Goal: Navigation & Orientation: Understand site structure

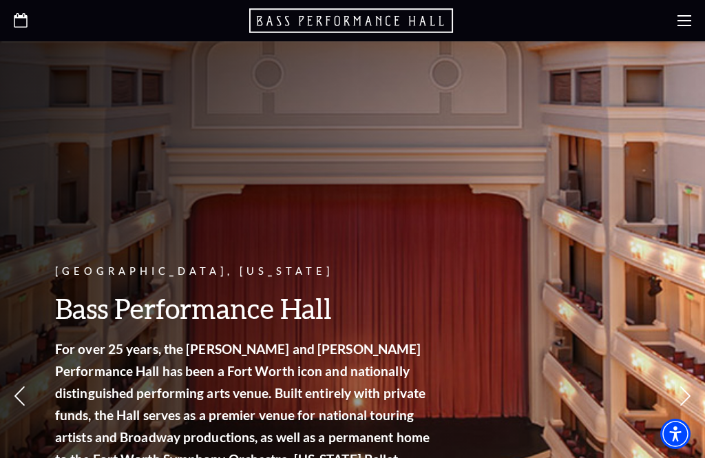
click at [680, 25] on use at bounding box center [685, 20] width 14 height 11
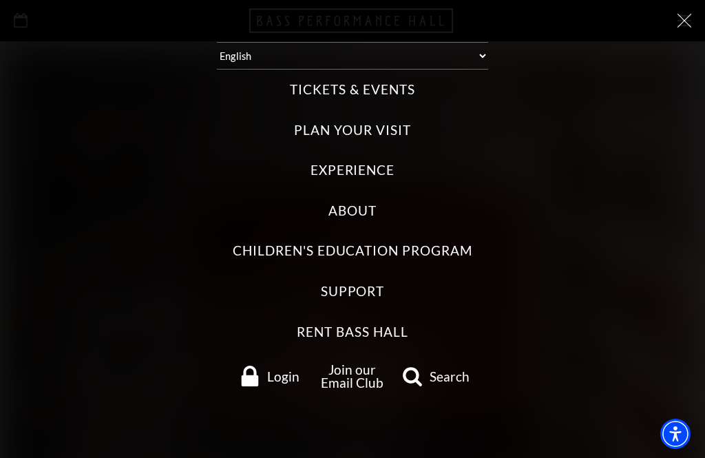
click at [394, 136] on label "Plan Your Visit" at bounding box center [352, 130] width 116 height 19
click at [0, 0] on Visit "Plan Your Visit" at bounding box center [0, 0] width 0 height 0
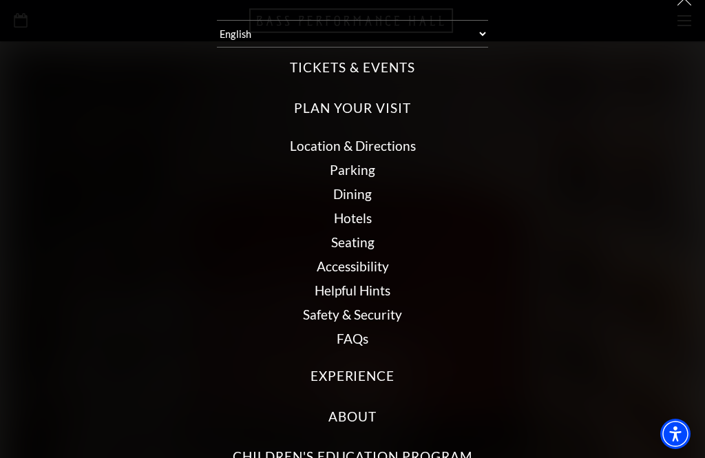
scroll to position [23, 0]
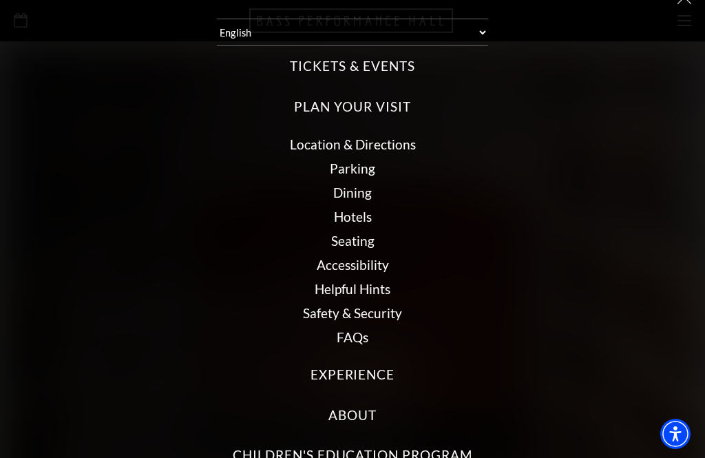
click at [360, 245] on link "Seating" at bounding box center [352, 241] width 43 height 16
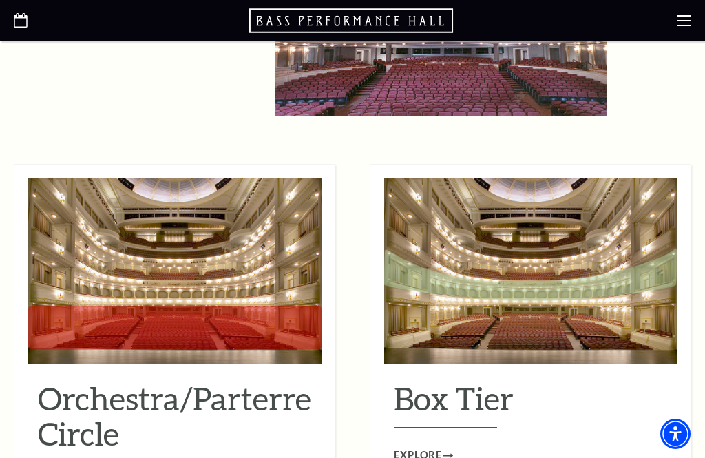
scroll to position [1066, 0]
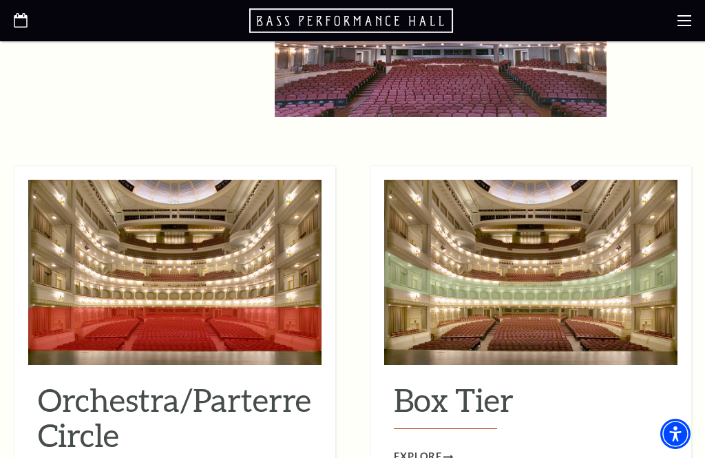
click at [158, 457] on div "Orchestra/Parterre Circle Explore" at bounding box center [174, 434] width 293 height 132
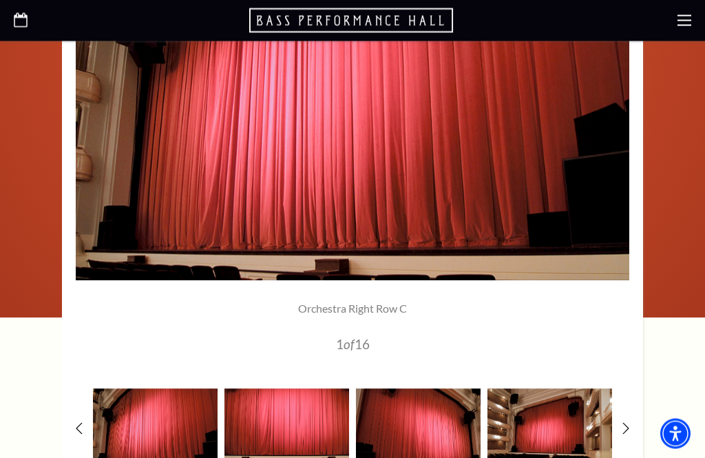
scroll to position [990, 0]
click at [287, 437] on img at bounding box center [287, 429] width 125 height 82
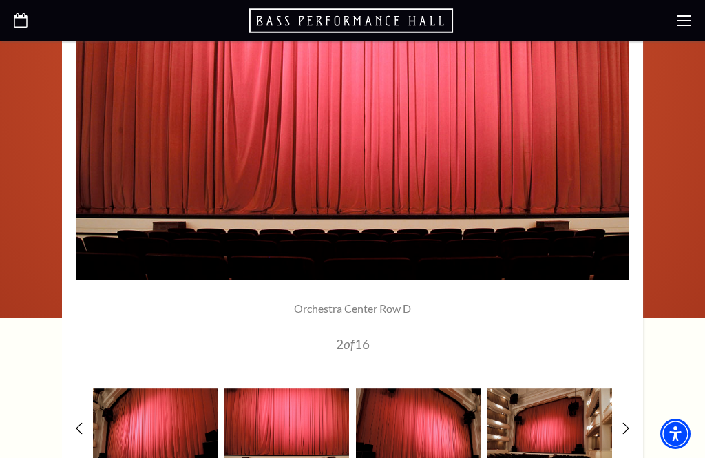
click at [421, 440] on img at bounding box center [418, 429] width 125 height 82
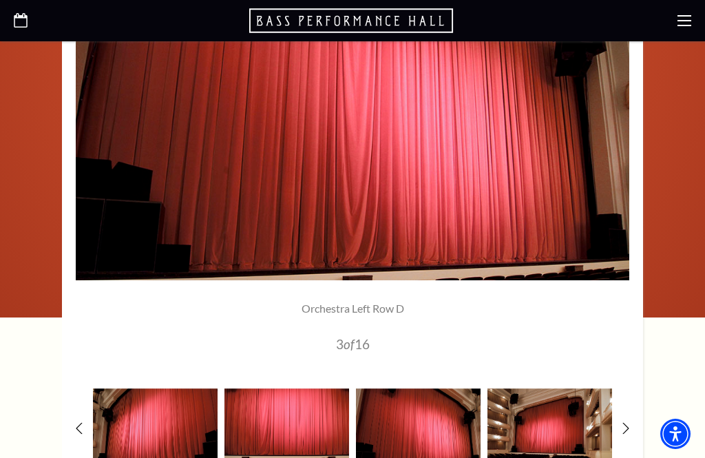
click at [559, 430] on img at bounding box center [550, 429] width 125 height 82
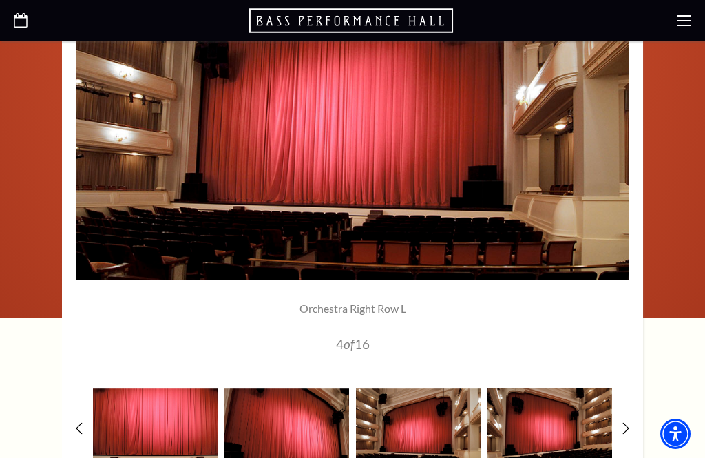
click at [572, 431] on img at bounding box center [550, 429] width 125 height 82
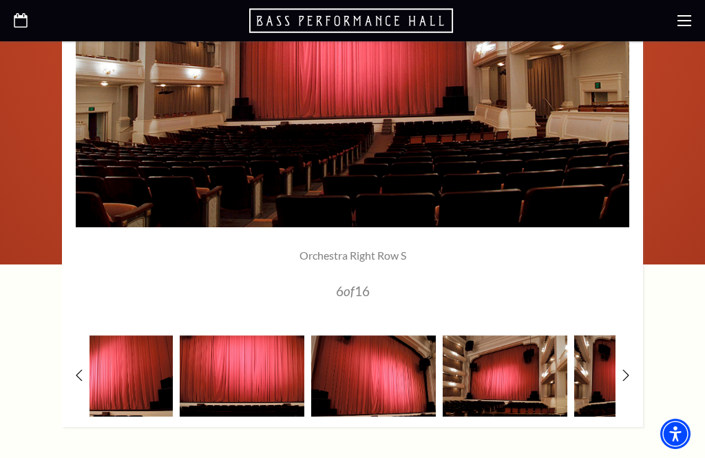
scroll to position [1045, 0]
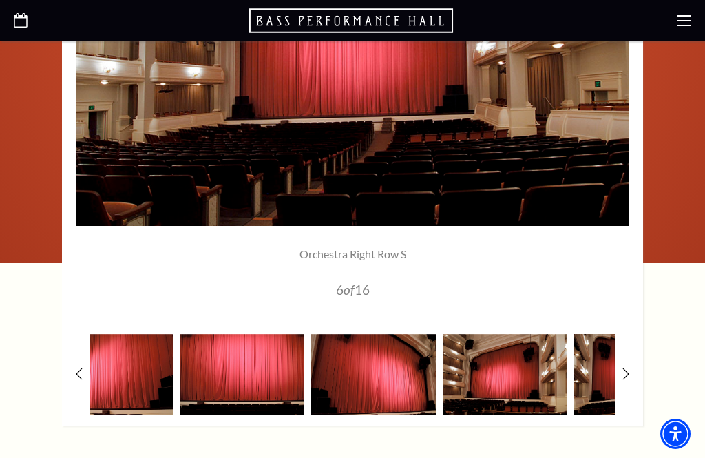
click at [247, 386] on img at bounding box center [242, 375] width 125 height 82
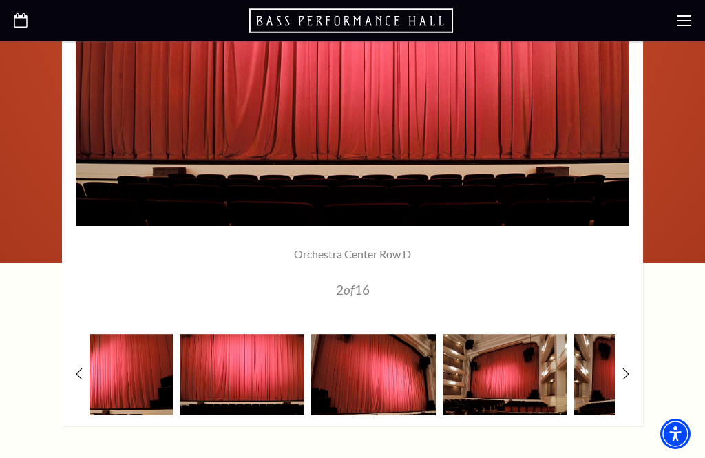
click at [373, 387] on img at bounding box center [373, 375] width 125 height 82
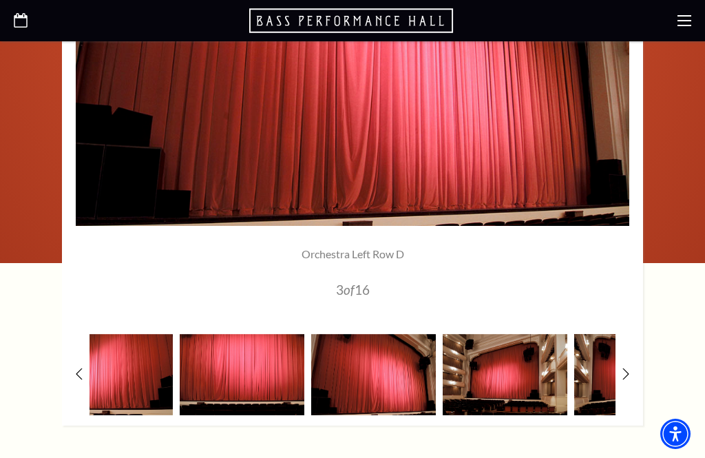
click at [506, 386] on img at bounding box center [505, 375] width 125 height 82
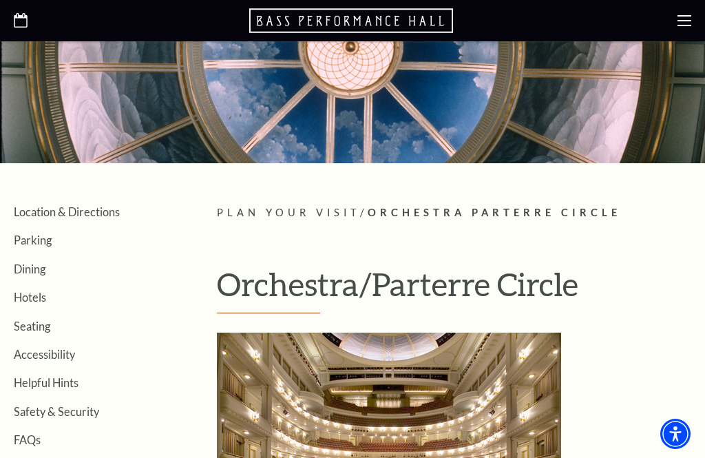
scroll to position [112, 0]
